Goal: Task Accomplishment & Management: Use online tool/utility

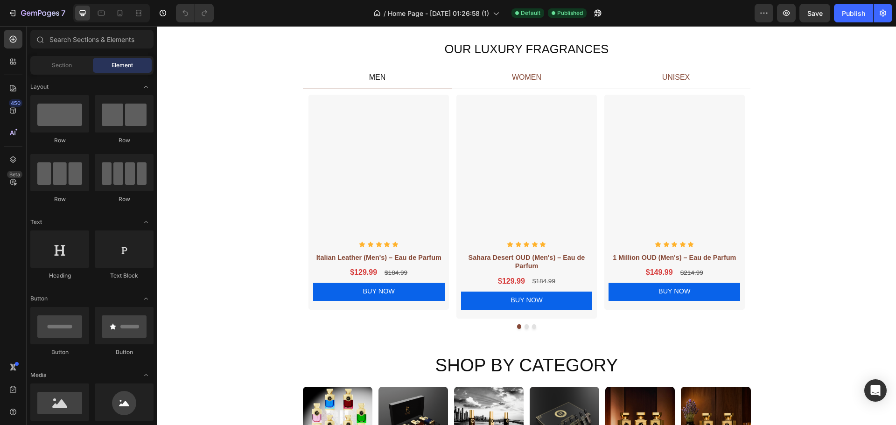
scroll to position [653, 0]
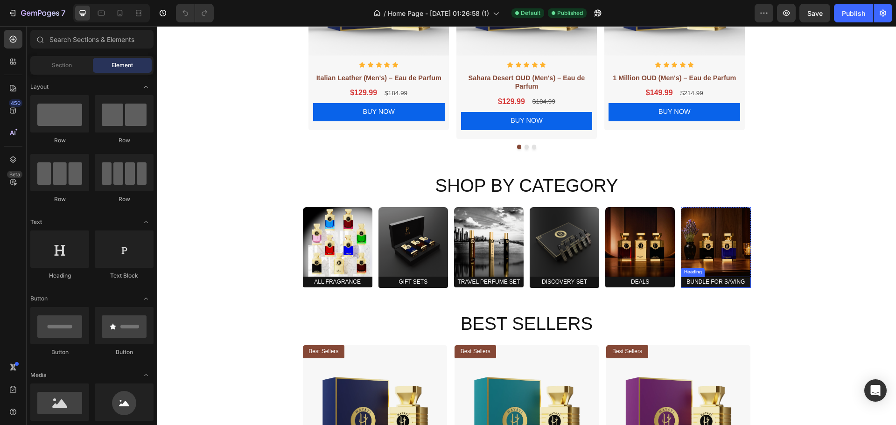
click at [705, 280] on h2 "Bundle for Saving" at bounding box center [716, 282] width 70 height 11
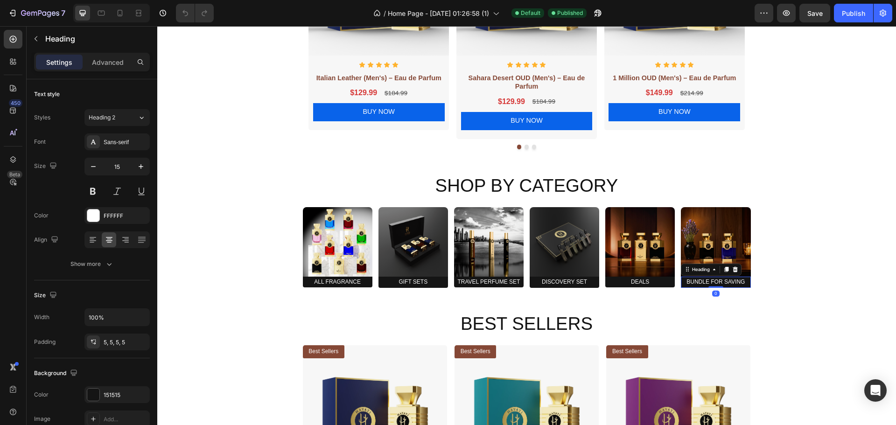
click at [707, 281] on h2 "Bundle for Saving" at bounding box center [716, 282] width 70 height 11
click at [707, 281] on p "Bundle for Saving" at bounding box center [715, 281] width 66 height 7
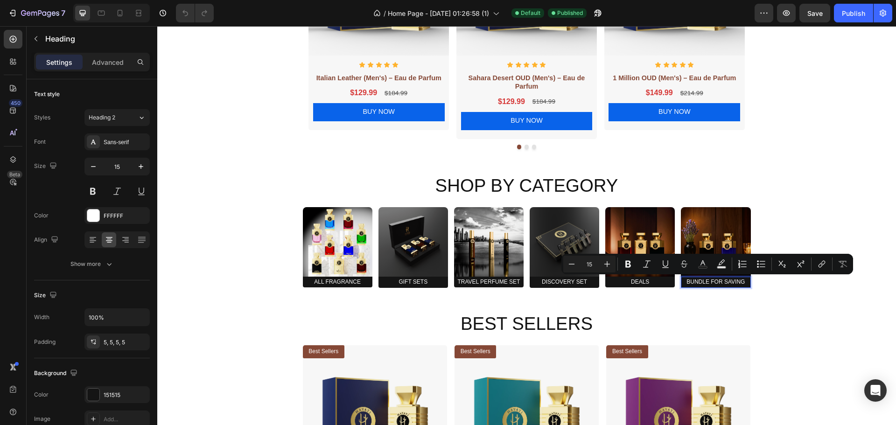
click at [713, 281] on p "Bundle for Saving" at bounding box center [715, 281] width 66 height 7
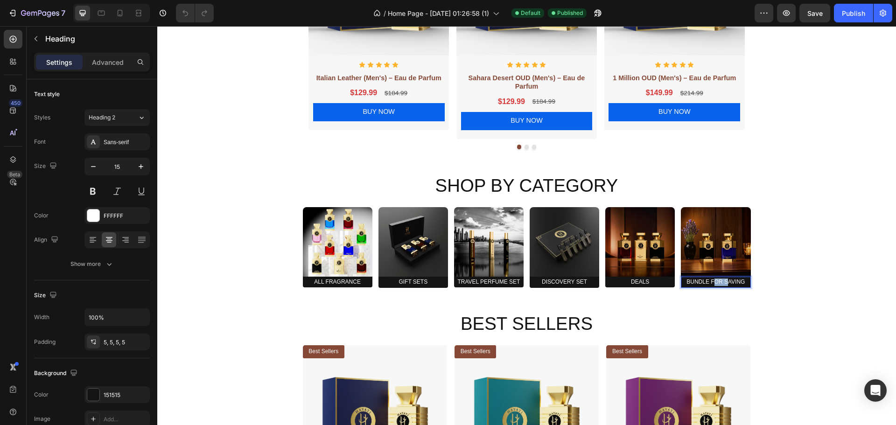
click at [713, 281] on p "Bundle for Saving" at bounding box center [715, 281] width 66 height 7
click at [492, 284] on h2 "Travel Perfume Set" at bounding box center [489, 282] width 70 height 11
click at [512, 282] on p "Travel Perfume Set" at bounding box center [489, 281] width 66 height 7
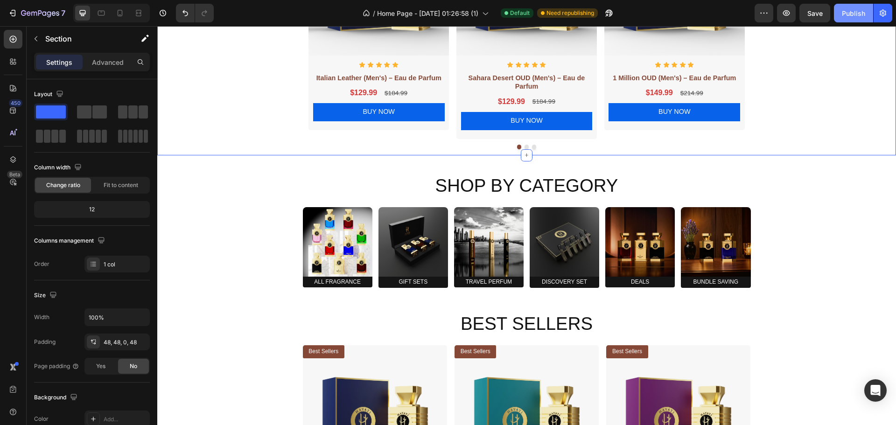
click at [855, 14] on div "Publish" at bounding box center [852, 13] width 23 height 10
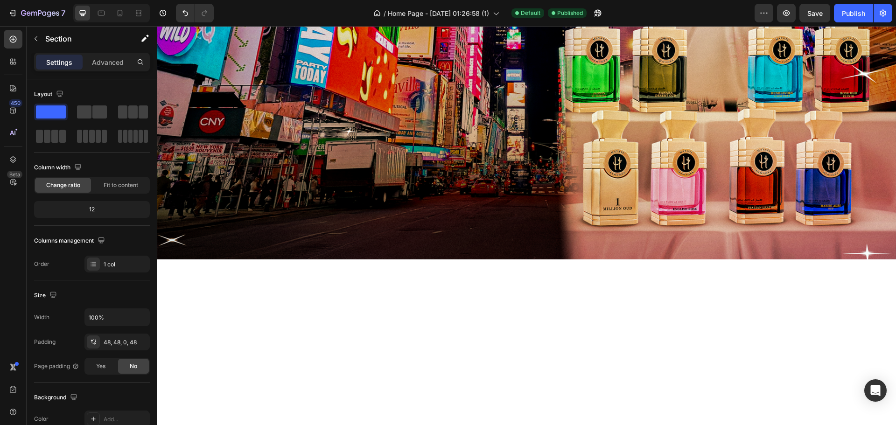
scroll to position [0, 0]
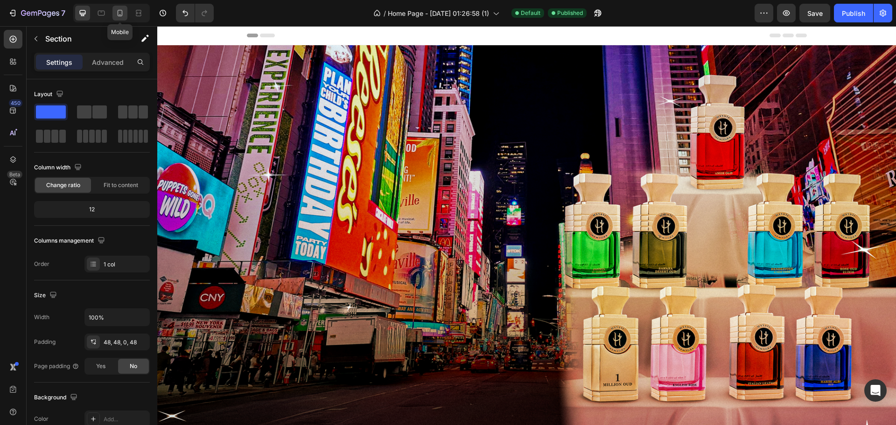
click at [119, 13] on icon at bounding box center [119, 12] width 9 height 9
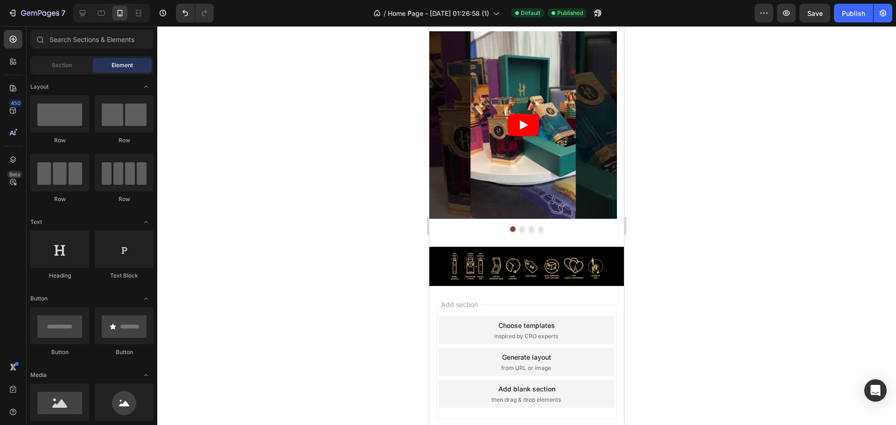
scroll to position [1704, 0]
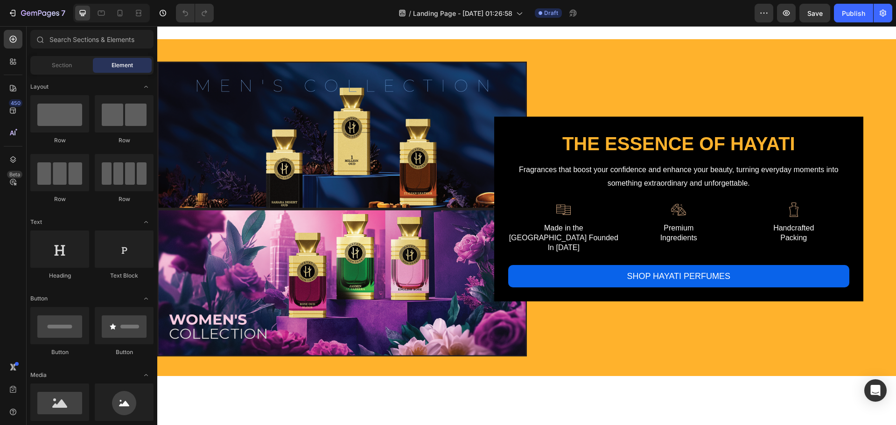
scroll to position [1353, 0]
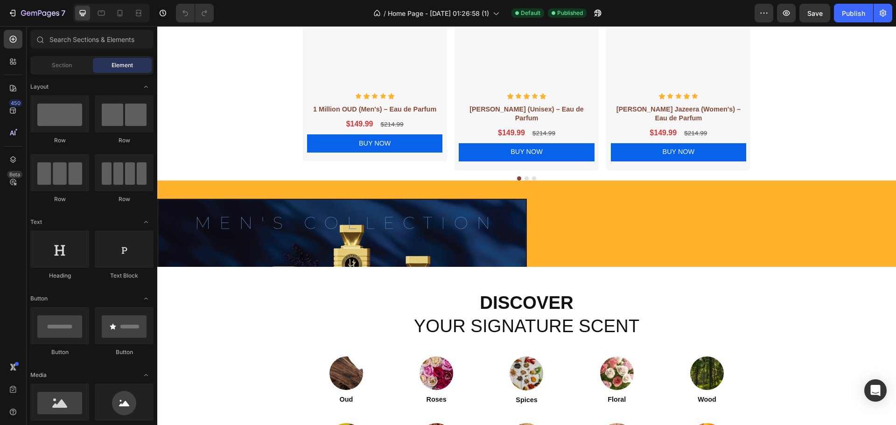
scroll to position [927, 0]
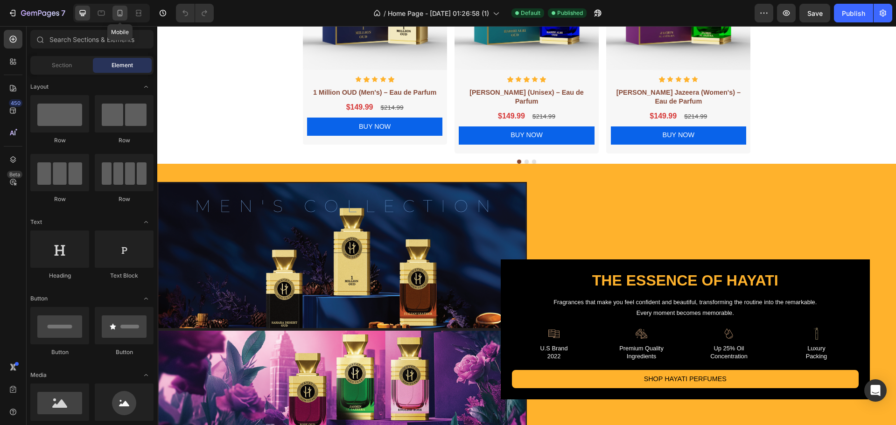
click at [119, 14] on icon at bounding box center [119, 12] width 9 height 9
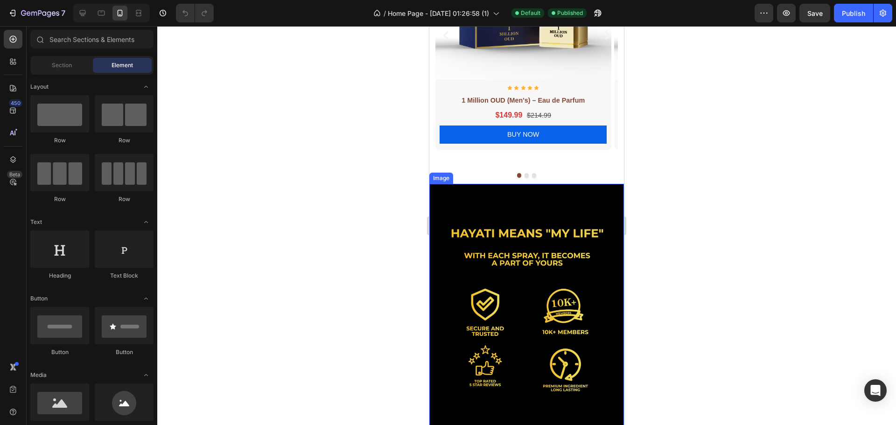
scroll to position [1021, 0]
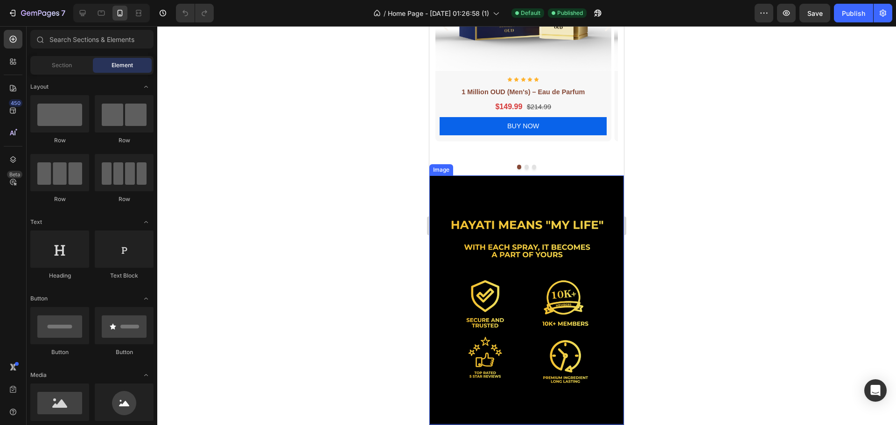
click at [500, 294] on img at bounding box center [526, 299] width 195 height 249
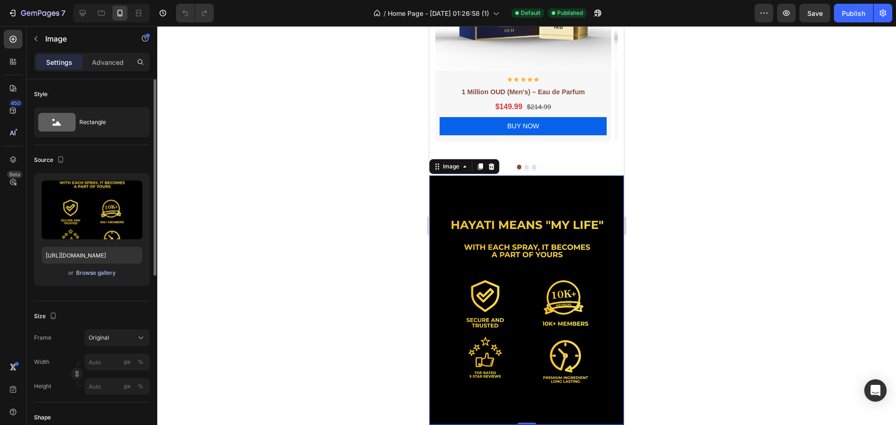
click at [104, 271] on div "Browse gallery" at bounding box center [96, 273] width 40 height 8
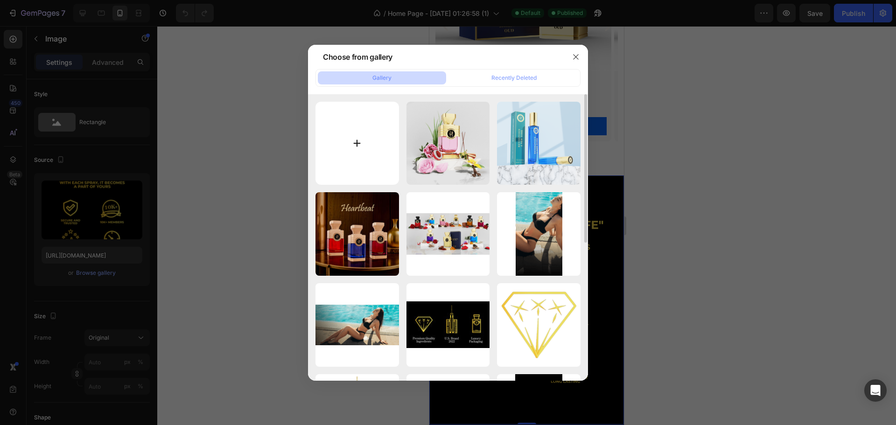
click at [360, 140] on input "file" at bounding box center [356, 143] width 83 height 83
type input "C:\fakepath\Logo Banner revision Final V2.png"
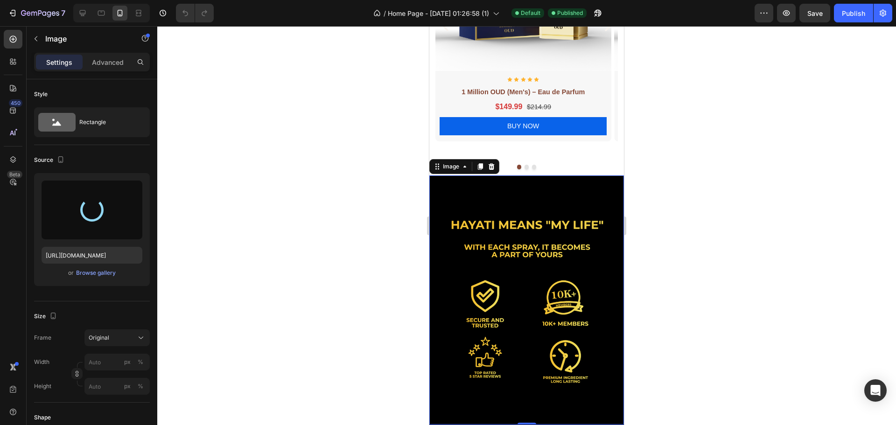
type input "https://cdn.shopify.com/s/files/1/0785/8736/3637/files/gempages_550807993046795…"
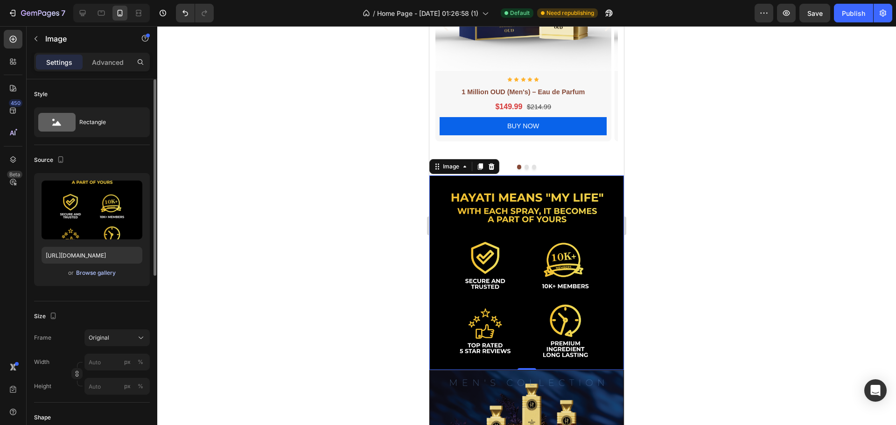
click at [106, 271] on div "Browse gallery" at bounding box center [96, 273] width 40 height 8
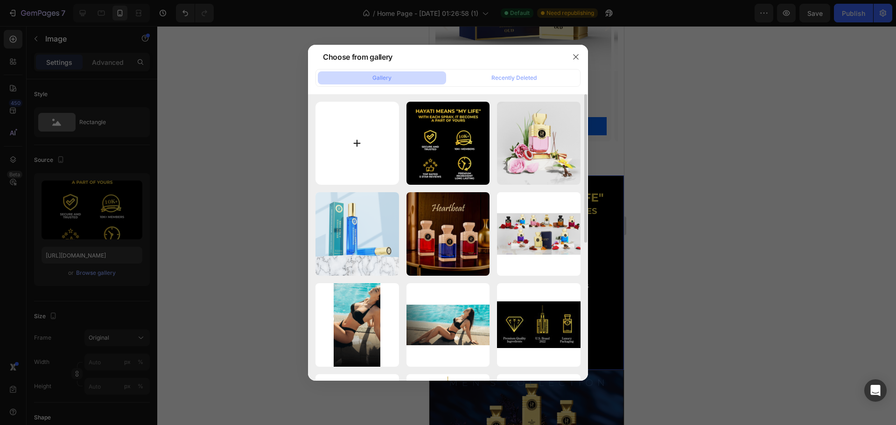
click at [357, 142] on input "file" at bounding box center [356, 143] width 83 height 83
type input "C:\fakepath\Logo Banner revision Final V3 (1).png"
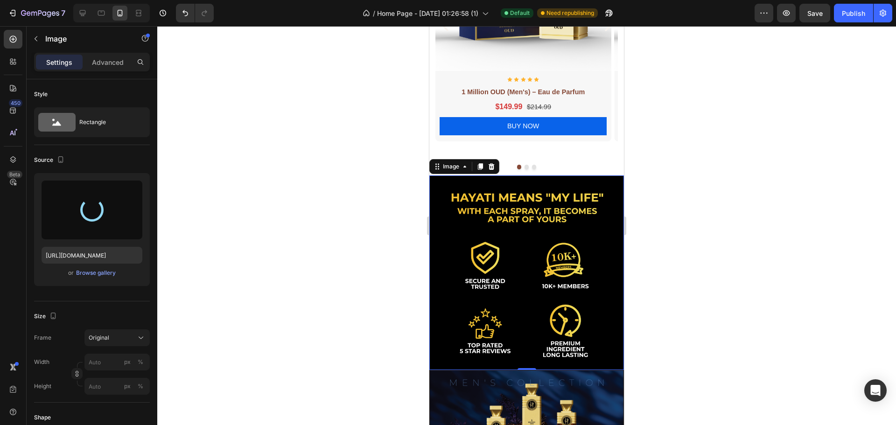
type input "https://cdn.shopify.com/s/files/1/0785/8736/3637/files/gempages_550807993046795…"
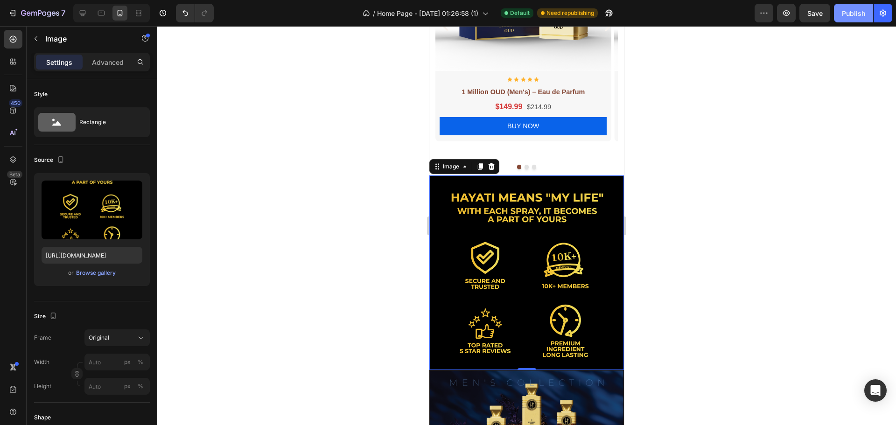
click at [864, 13] on div "Publish" at bounding box center [852, 13] width 23 height 10
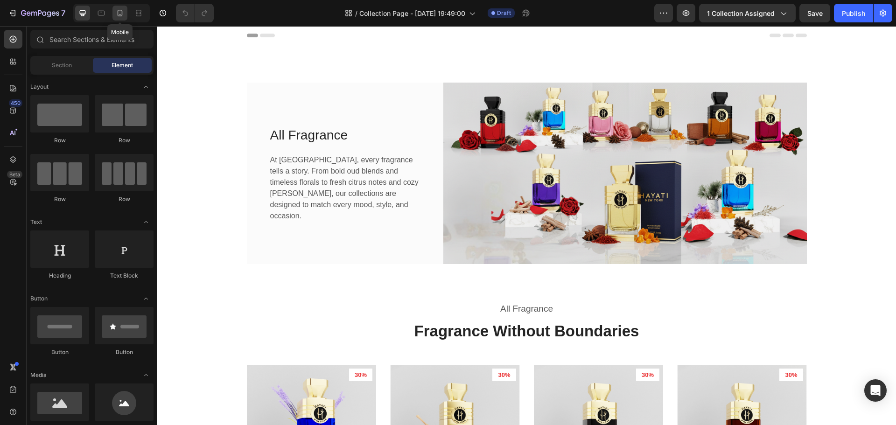
click at [121, 14] on icon at bounding box center [119, 12] width 9 height 9
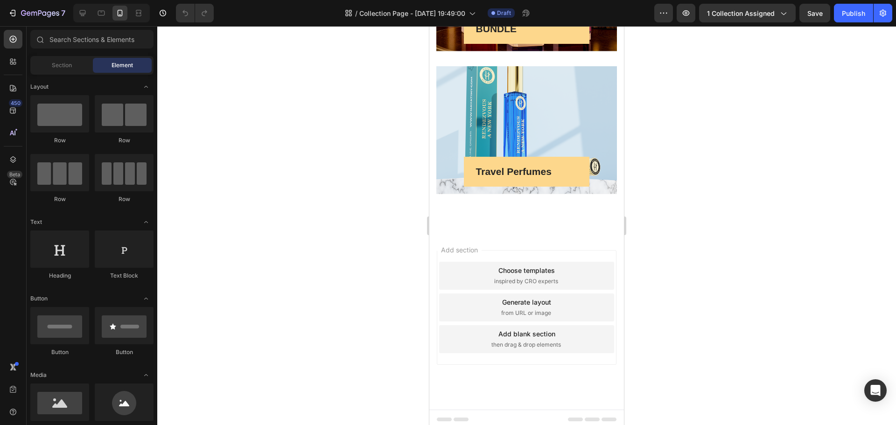
scroll to position [2657, 0]
